Goal: Task Accomplishment & Management: Use online tool/utility

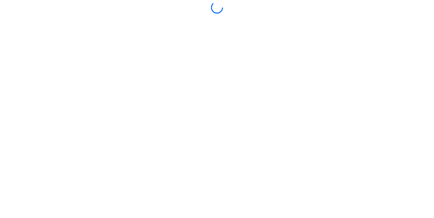
click at [229, 166] on div at bounding box center [217, 109] width 431 height 215
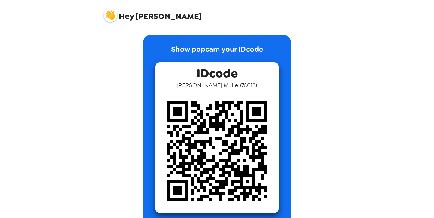
click at [247, 108] on img at bounding box center [217, 151] width 124 height 124
